Goal: Navigation & Orientation: Go to known website

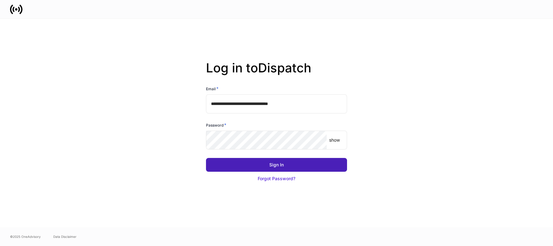
click at [273, 165] on div "Sign In" at bounding box center [277, 165] width 14 height 6
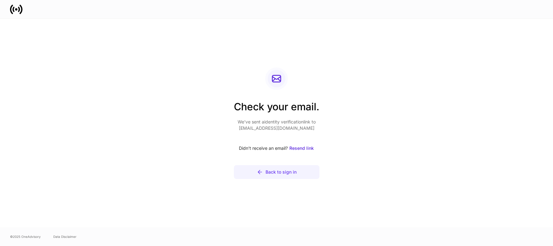
click at [273, 171] on div "Back to sign in" at bounding box center [281, 172] width 31 height 6
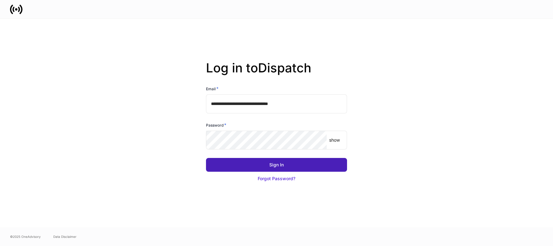
click at [273, 163] on div "Sign In" at bounding box center [277, 165] width 14 height 6
